Goal: Task Accomplishment & Management: Use online tool/utility

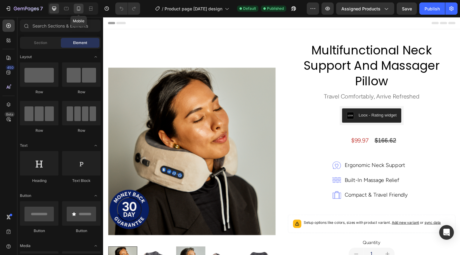
click at [80, 12] on div at bounding box center [79, 9] width 10 height 10
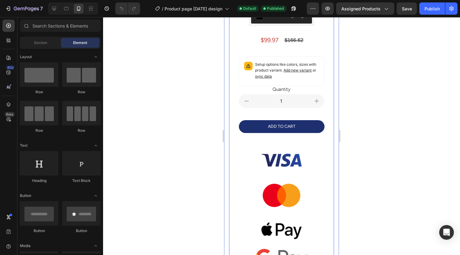
scroll to position [222, 0]
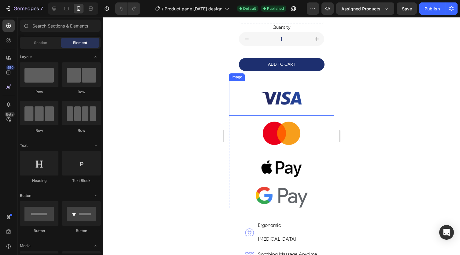
click at [279, 93] on img at bounding box center [281, 98] width 53 height 35
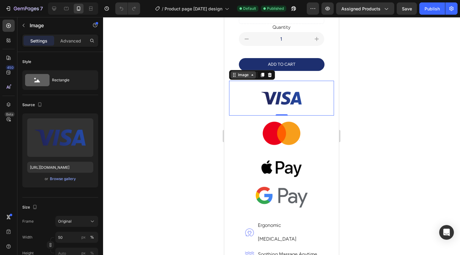
click at [234, 73] on icon at bounding box center [234, 74] width 5 height 5
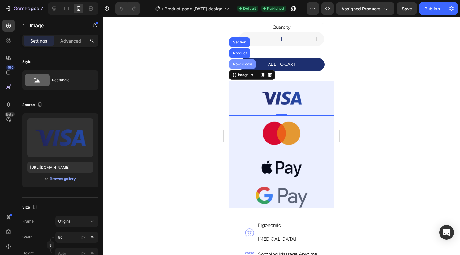
click at [239, 62] on div "Row 4 cols" at bounding box center [242, 64] width 21 height 4
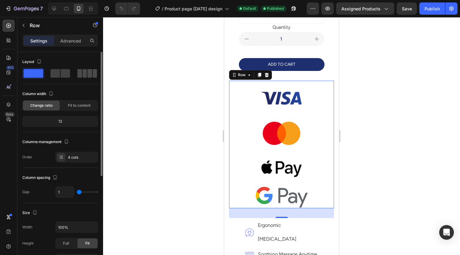
click at [87, 77] on span at bounding box center [89, 73] width 5 height 9
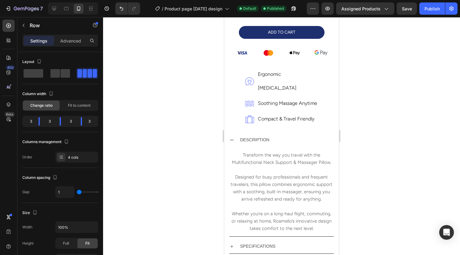
scroll to position [211, 0]
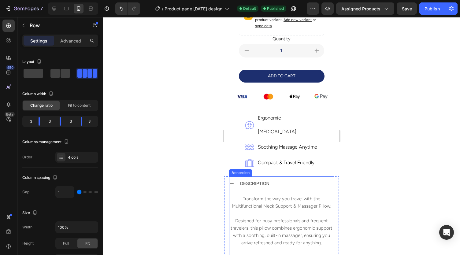
click at [233, 181] on icon at bounding box center [231, 183] width 5 height 5
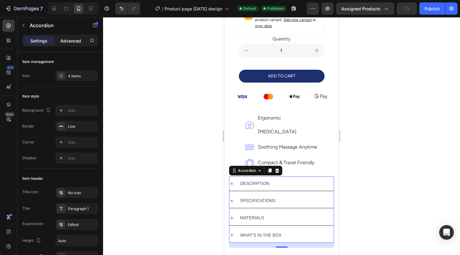
click at [70, 40] on p "Advanced" at bounding box center [70, 41] width 21 height 6
type input "100%"
type input "100"
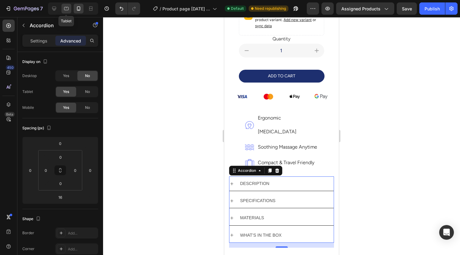
click at [68, 8] on icon at bounding box center [66, 8] width 5 height 3
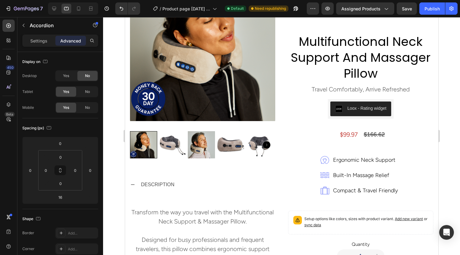
scroll to position [17, 0]
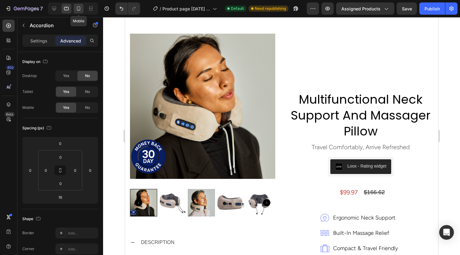
click at [75, 8] on icon at bounding box center [78, 8] width 6 height 6
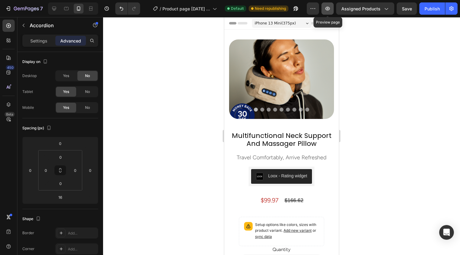
click at [326, 5] on button "button" at bounding box center [327, 8] width 12 height 12
click at [53, 9] on icon at bounding box center [54, 9] width 4 height 4
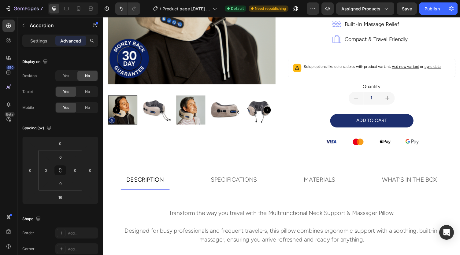
scroll to position [158, 0]
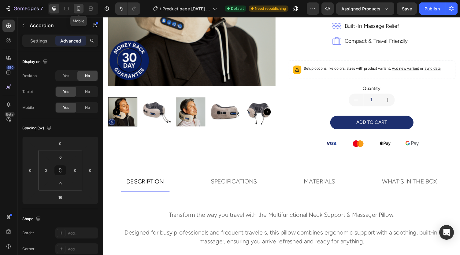
click at [79, 8] on icon at bounding box center [78, 8] width 6 height 6
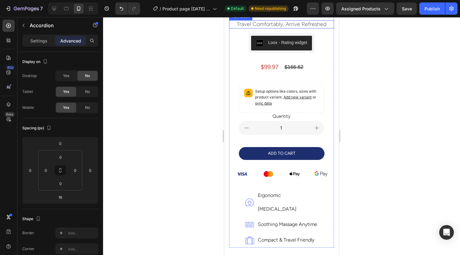
scroll to position [135, 0]
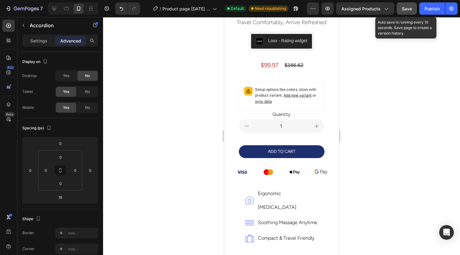
click at [406, 8] on span "Save" at bounding box center [406, 8] width 10 height 5
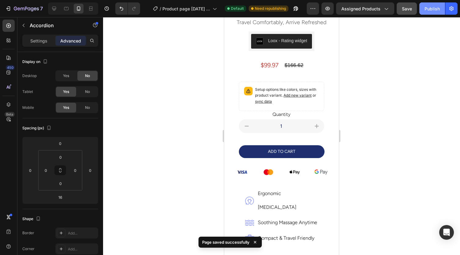
click at [431, 7] on div "Publish" at bounding box center [431, 8] width 15 height 6
